Goal: Find specific page/section: Find specific page/section

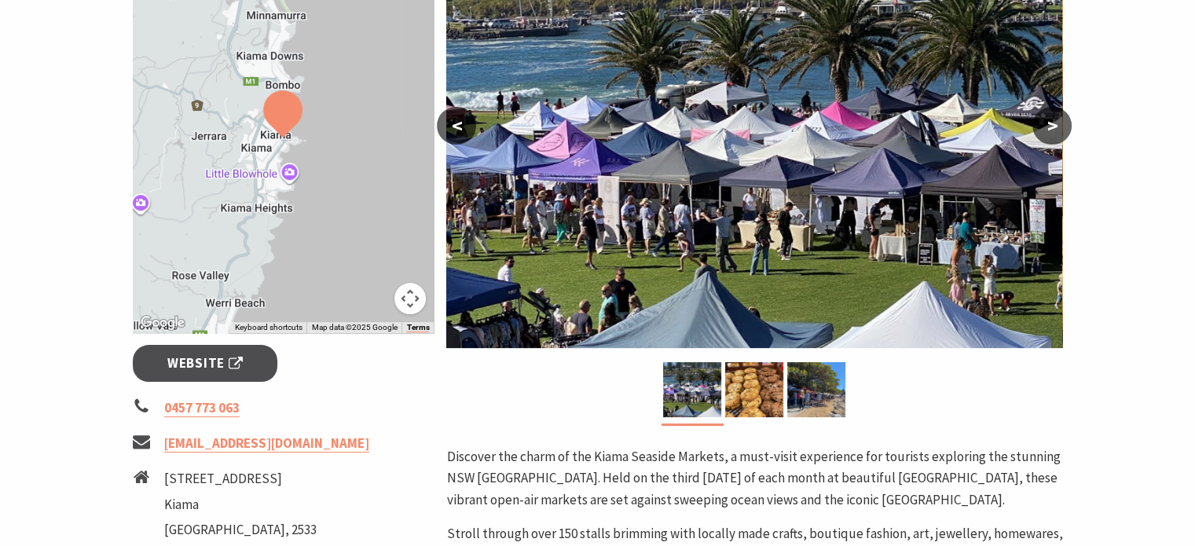
scroll to position [330, 0]
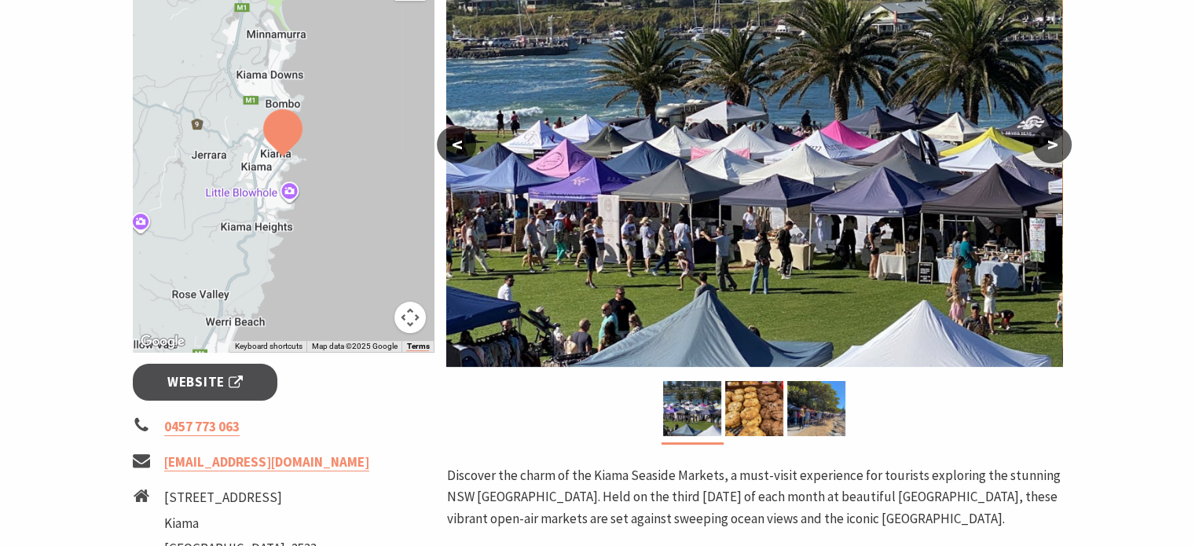
click at [518, 395] on div at bounding box center [754, 413] width 616 height 64
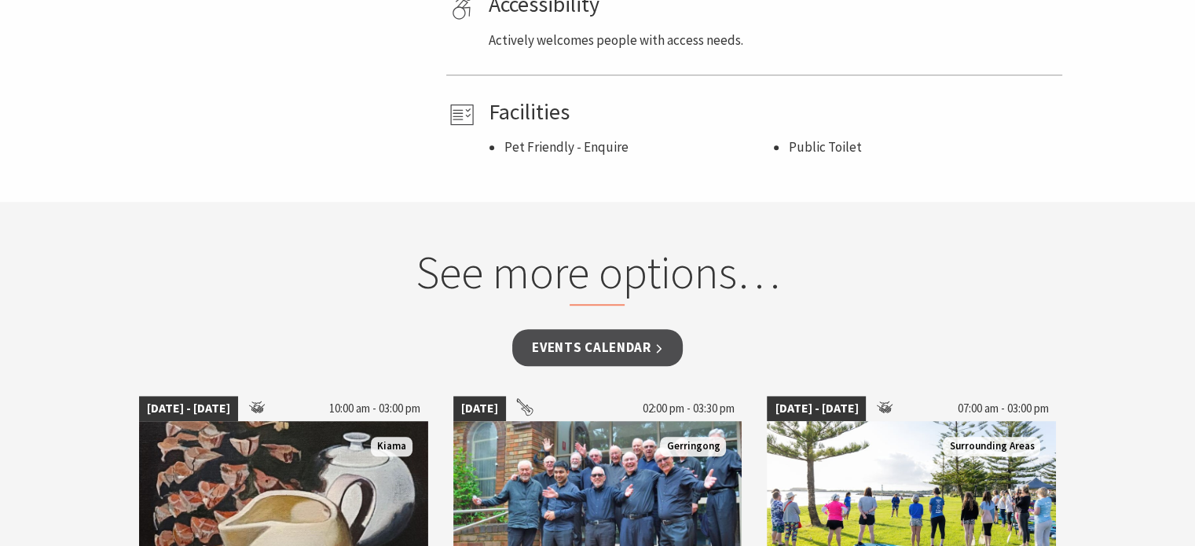
scroll to position [1090, 0]
click at [585, 356] on link "Events Calendar" at bounding box center [597, 348] width 171 height 37
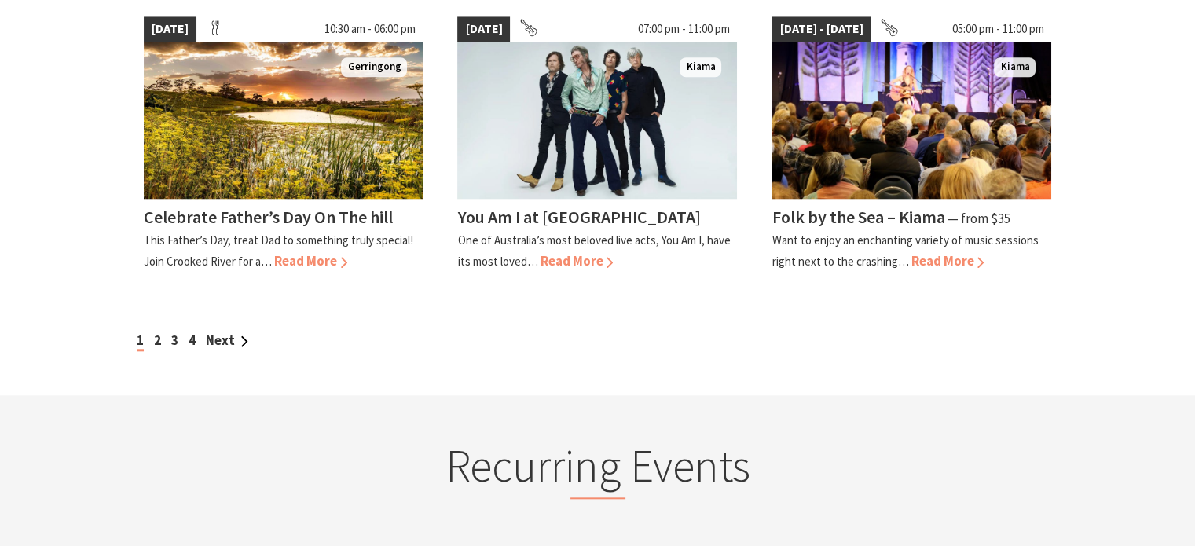
scroll to position [1501, 0]
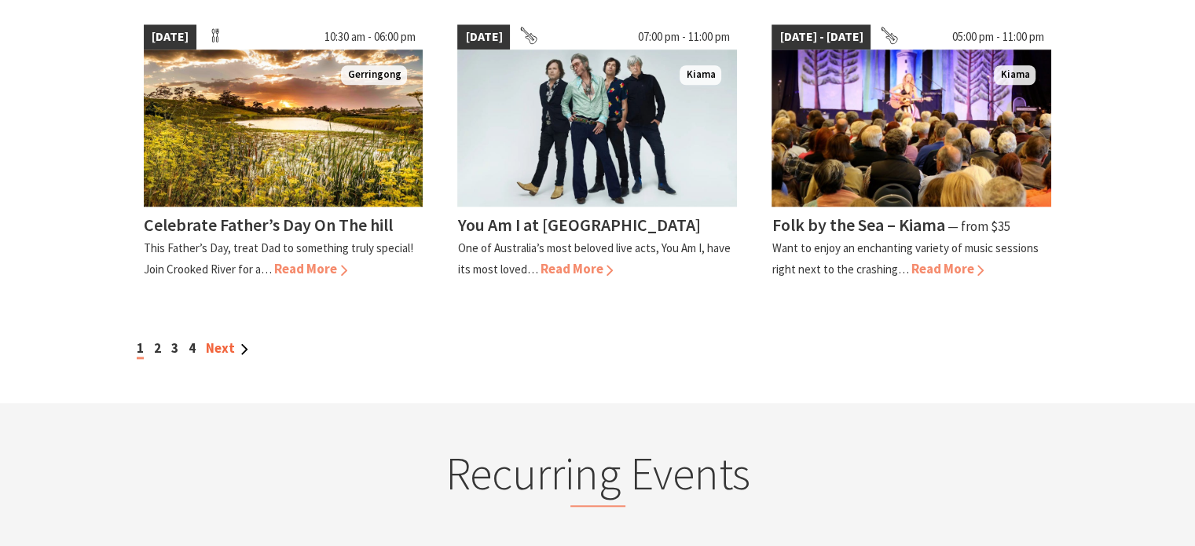
click at [217, 339] on link "Next" at bounding box center [227, 347] width 42 height 17
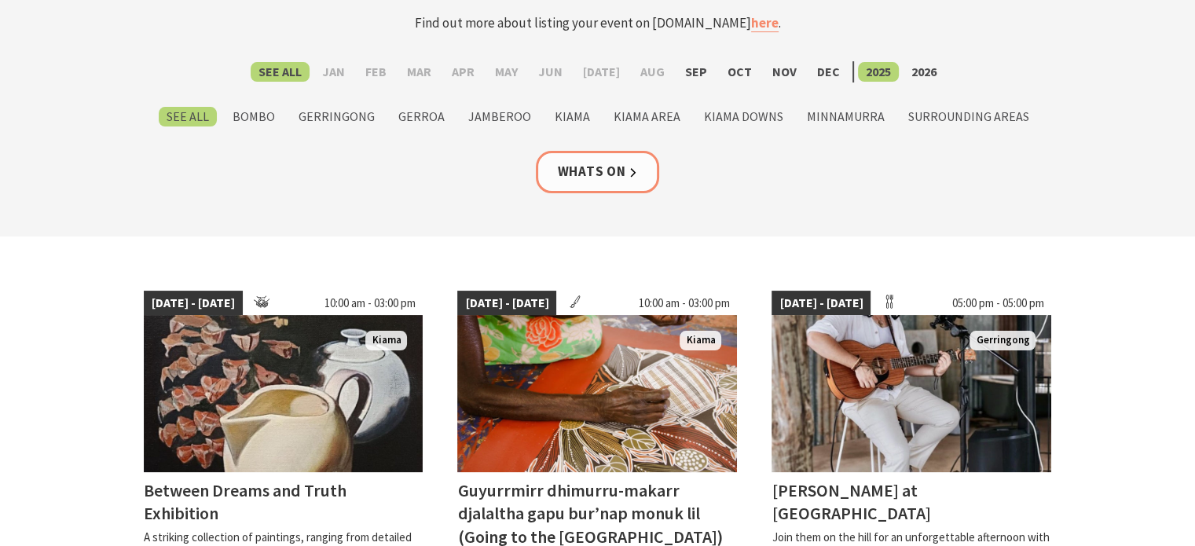
scroll to position [196, 0]
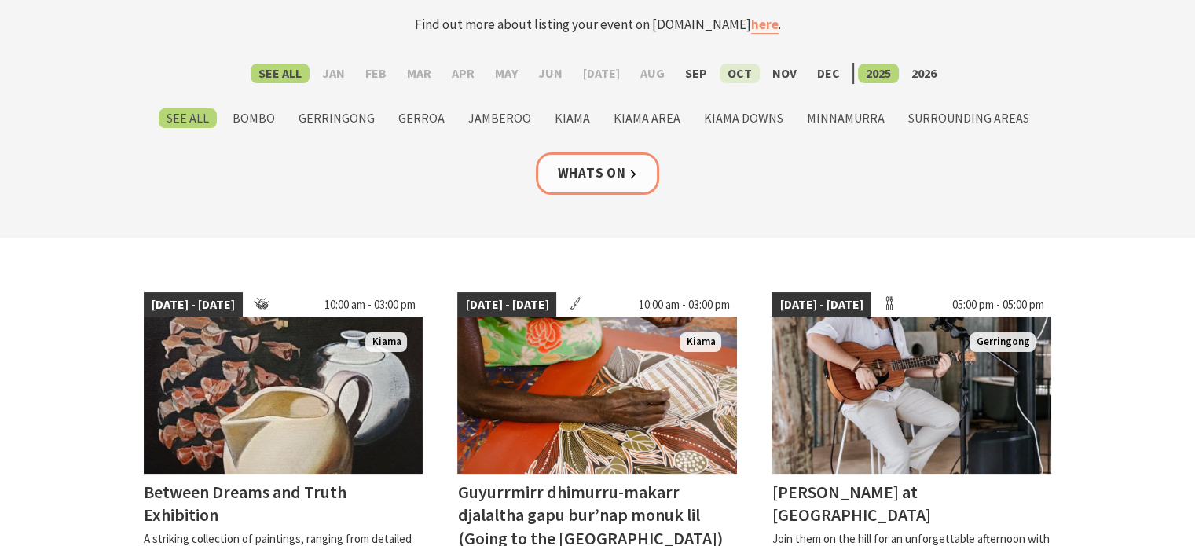
click at [731, 79] on label "Oct" at bounding box center [740, 74] width 40 height 20
click at [0, 0] on input "Oct" at bounding box center [0, 0] width 0 height 0
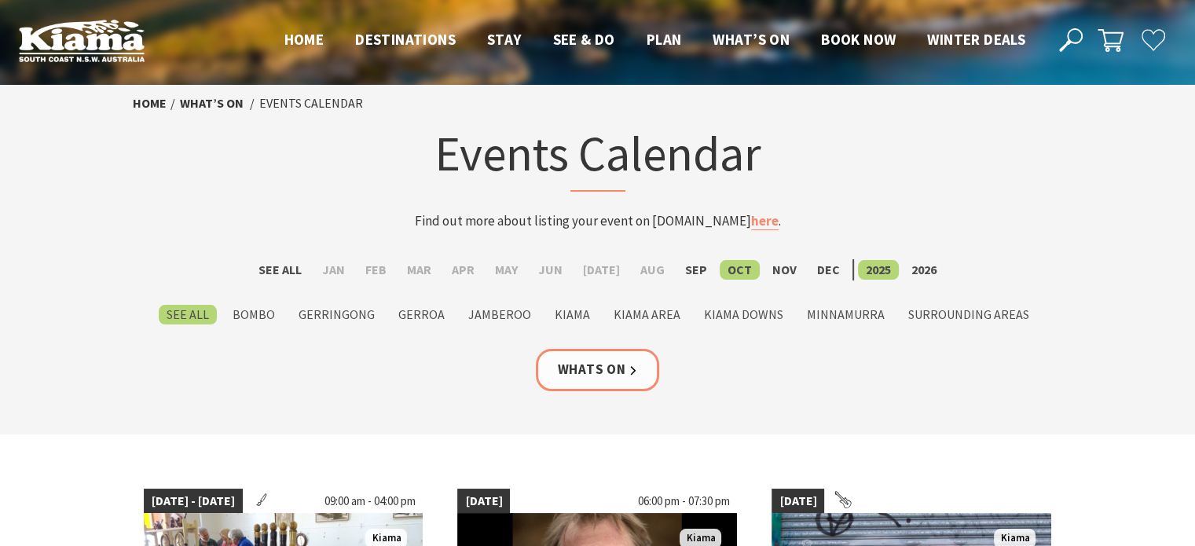
scroll to position [2, 0]
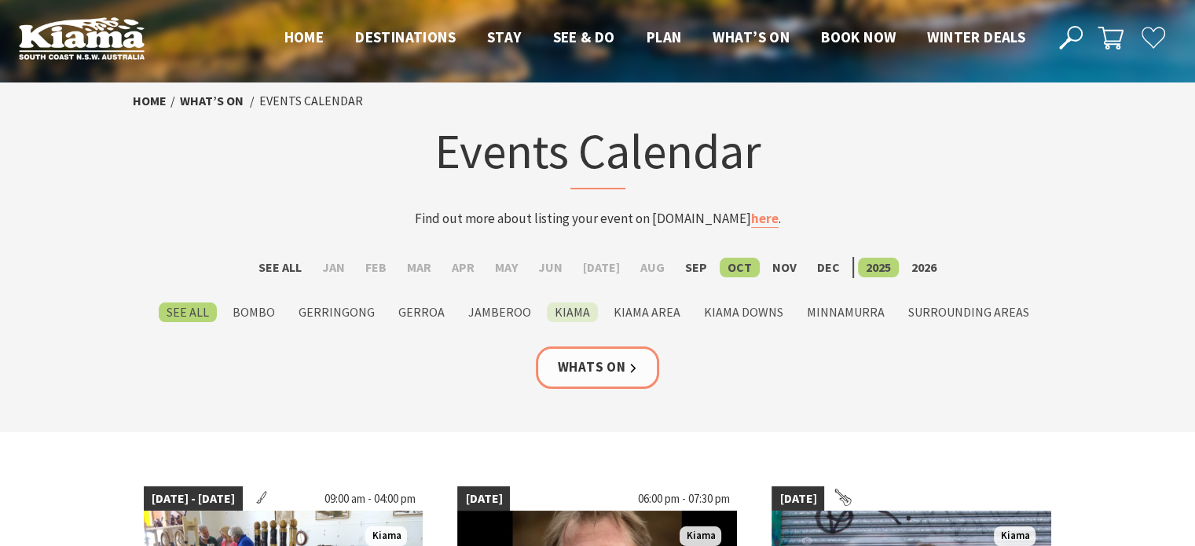
click at [577, 310] on label "Kiama" at bounding box center [572, 313] width 51 height 20
click at [0, 0] on input "Kiama" at bounding box center [0, 0] width 0 height 0
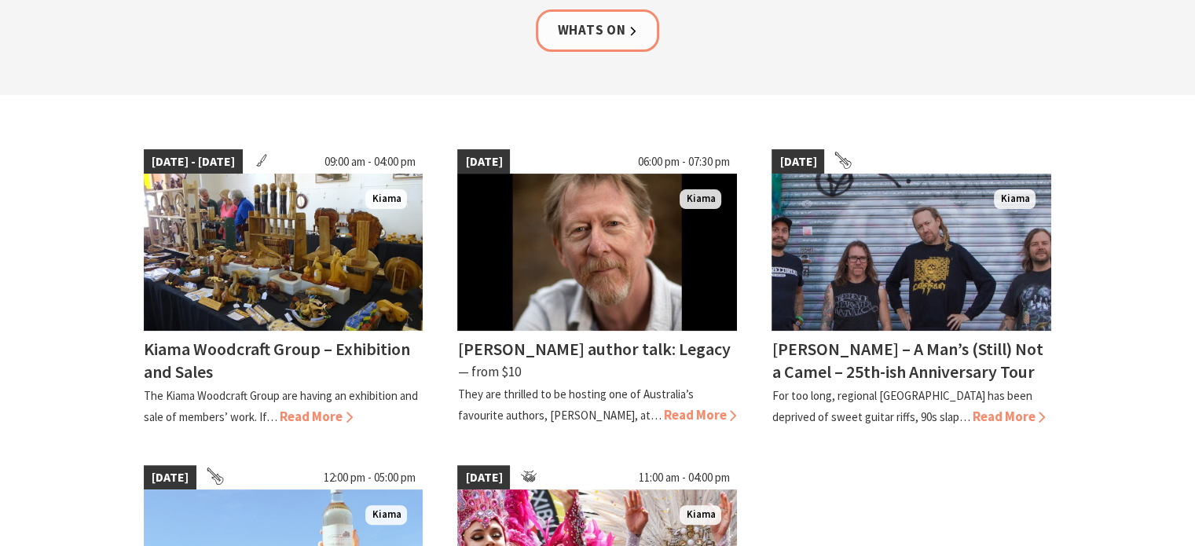
scroll to position [225, 0]
